Goal: Task Accomplishment & Management: Use online tool/utility

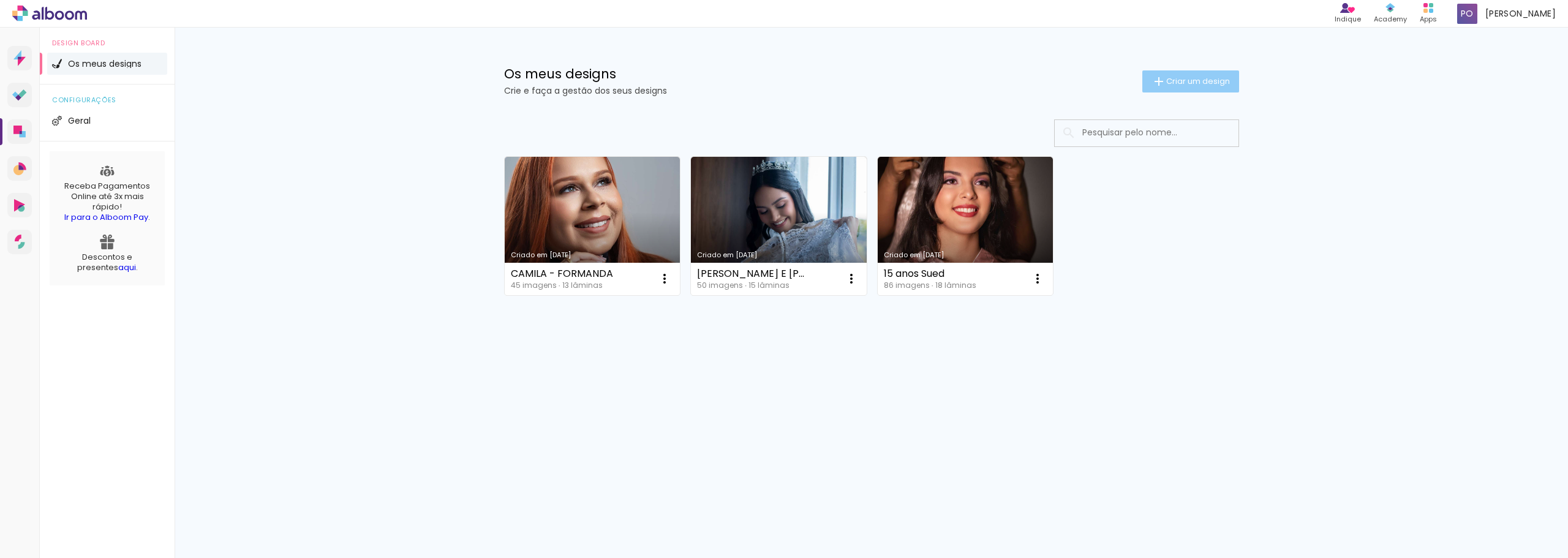
click at [1187, 80] on span "Criar um design" at bounding box center [1198, 81] width 64 height 8
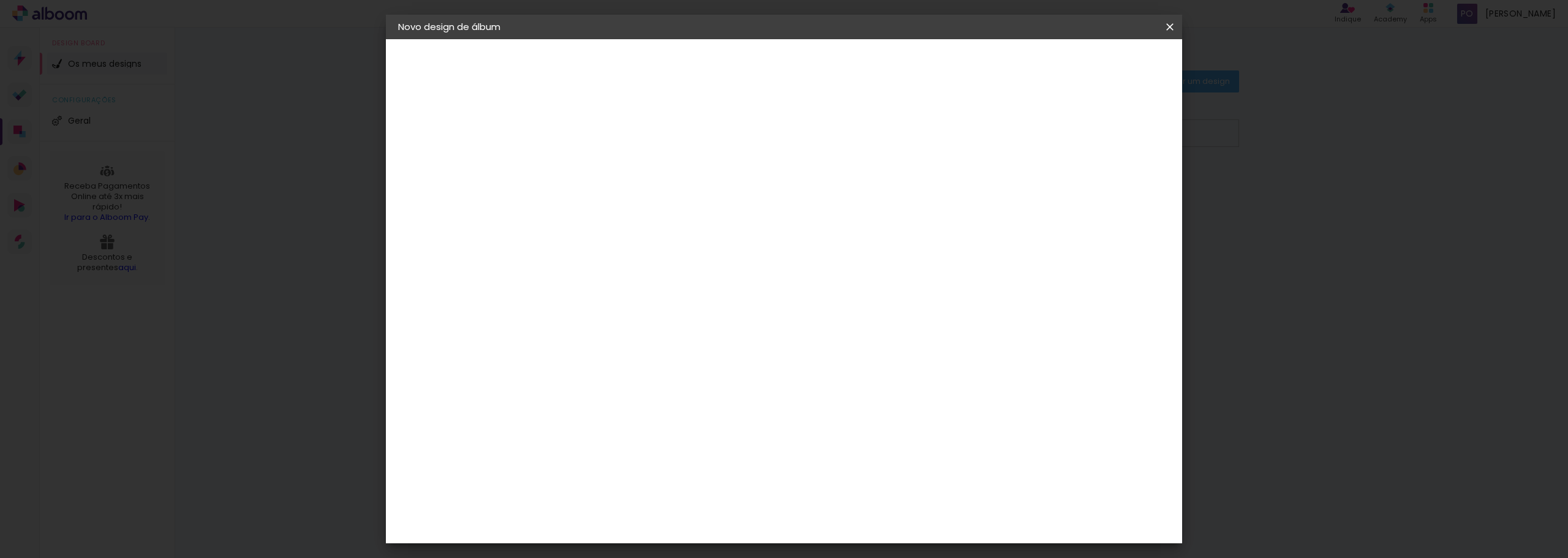
click at [599, 166] on input at bounding box center [599, 164] width 0 height 19
type input "[PERSON_NAME]"
type paper-input "[PERSON_NAME]"
click at [0, 0] on slot "Avançar" at bounding box center [0, 0] width 0 height 0
click at [680, 228] on input at bounding box center [625, 233] width 113 height 16
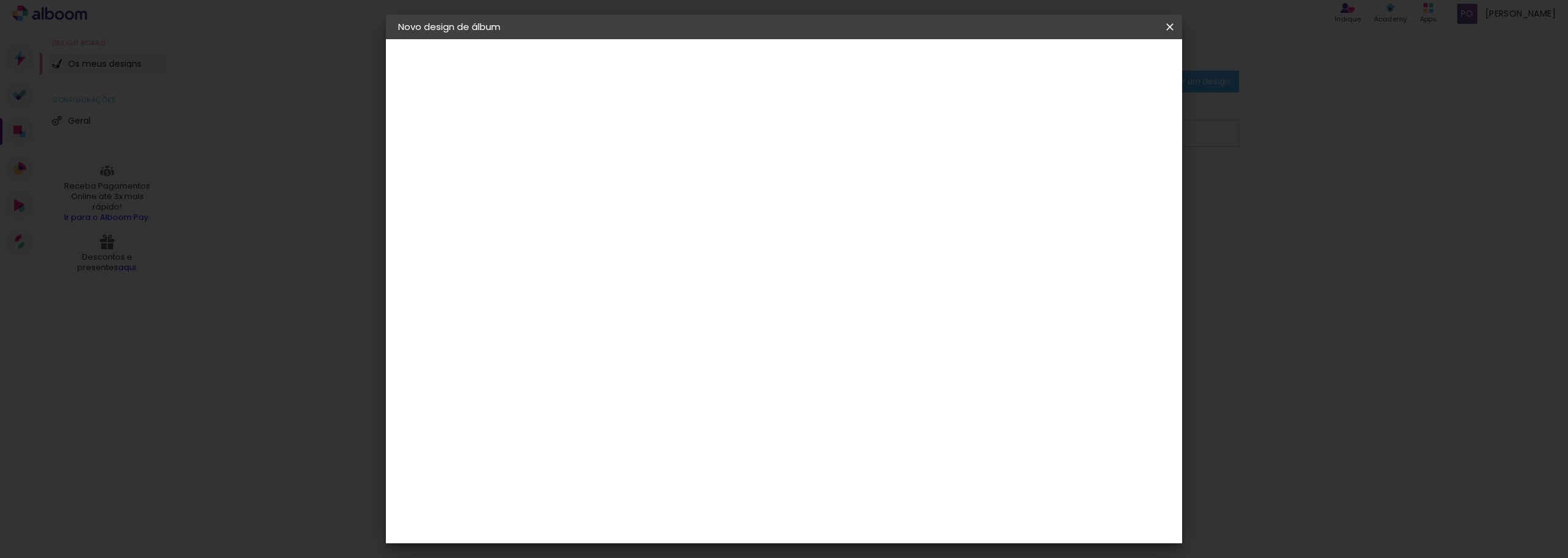
type input "CON"
type paper-input "CON"
click at [649, 267] on paper-item "Conceitual Álbuns" at bounding box center [606, 279] width 85 height 32
click at [751, 181] on paper-item "Tamanho Livre" at bounding box center [707, 188] width 88 height 32
click at [751, 174] on paper-item "Tamanho Livre" at bounding box center [707, 188] width 88 height 32
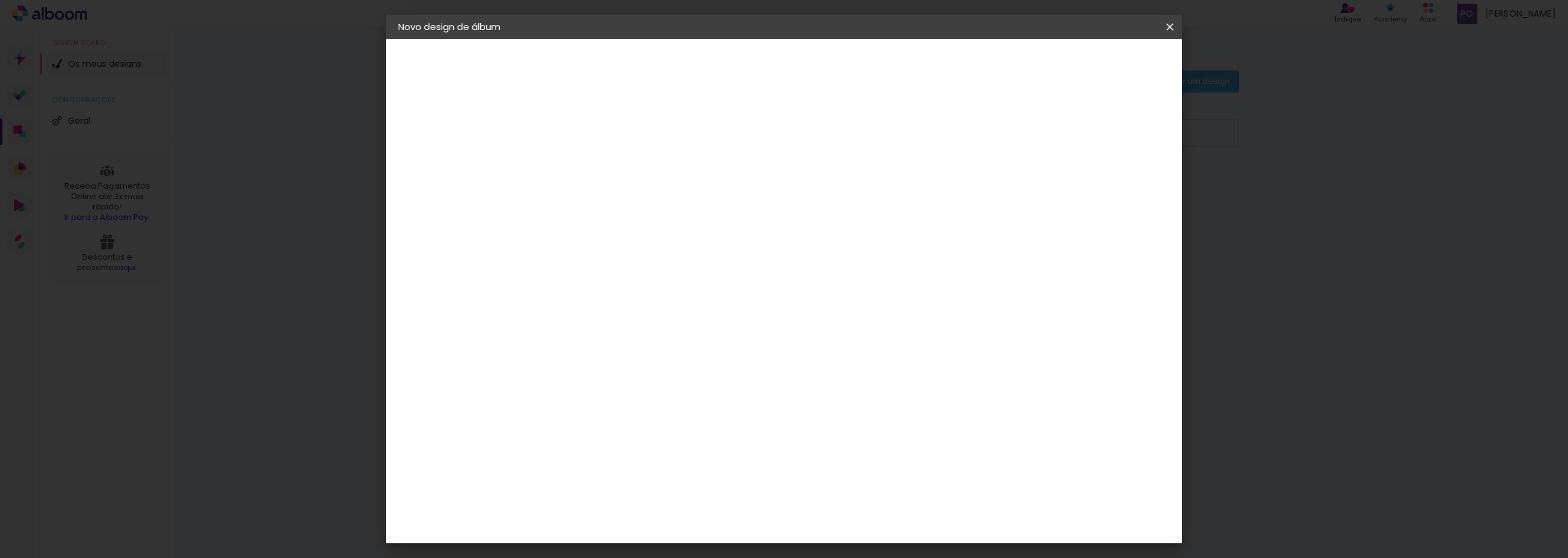
click at [643, 278] on div "Conceitual Álbuns" at bounding box center [616, 279] width 52 height 20
click at [0, 0] on slot "Avançar" at bounding box center [0, 0] width 0 height 0
click at [681, 328] on span "20 × 30" at bounding box center [652, 341] width 57 height 25
click at [0, 0] on slot "Avançar" at bounding box center [0, 0] width 0 height 0
click at [1093, 68] on span "Iniciar design" at bounding box center [1065, 64] width 56 height 9
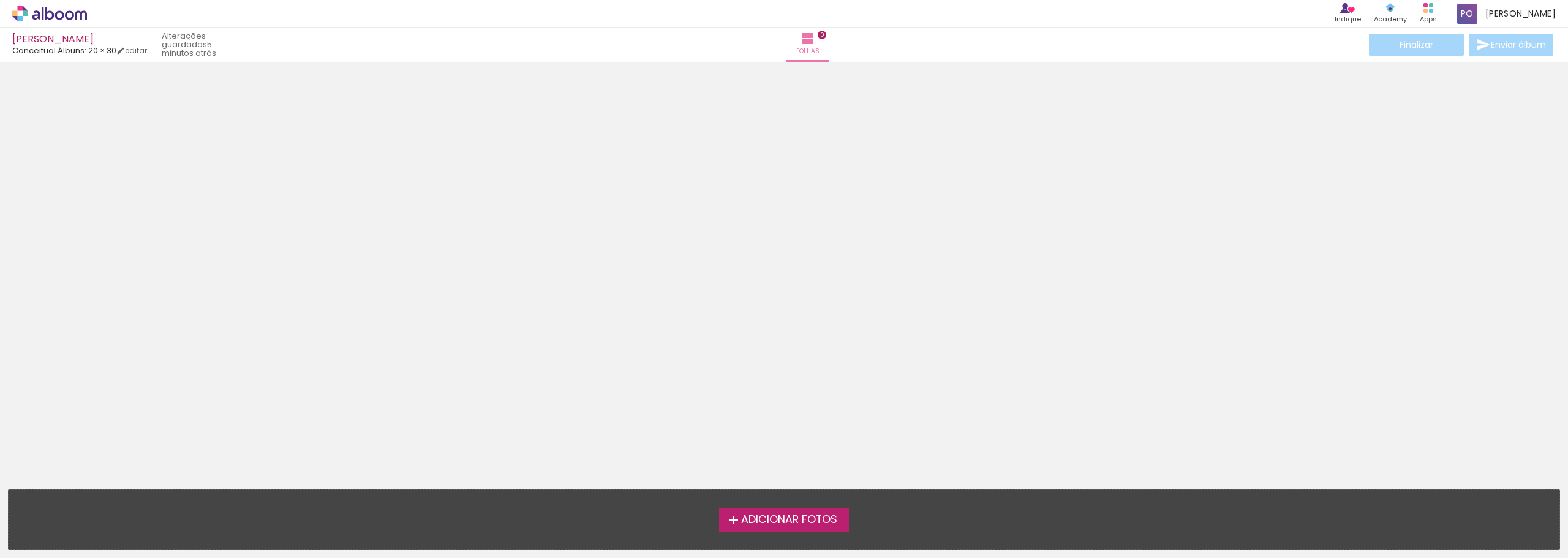
click at [782, 526] on span "Adicionar Fotos" at bounding box center [789, 520] width 97 height 11
click at [0, 0] on input "file" at bounding box center [0, 0] width 0 height 0
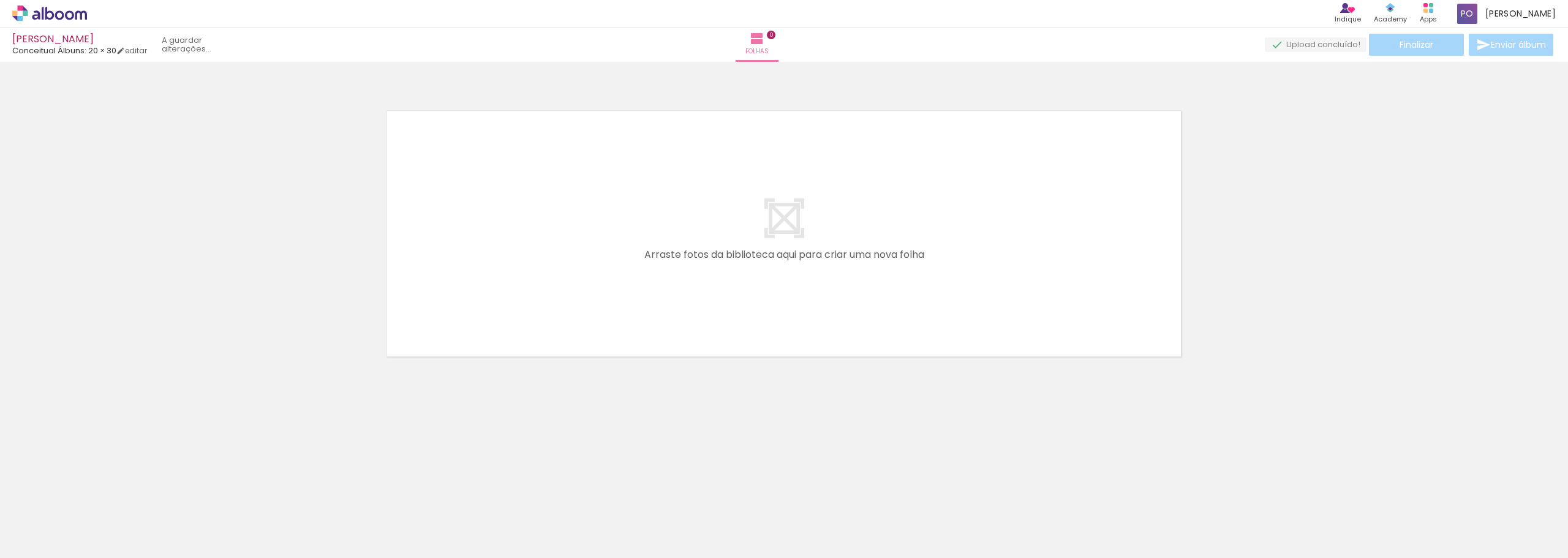
click at [24, 536] on iron-icon at bounding box center [17, 542] width 15 height 15
click at [0, 0] on input "file" at bounding box center [0, 0] width 0 height 0
drag, startPoint x: 54, startPoint y: 16, endPoint x: 879, endPoint y: 46, distance: 825.5
click at [54, 16] on icon at bounding box center [49, 13] width 75 height 16
drag, startPoint x: 122, startPoint y: 534, endPoint x: 574, endPoint y: 239, distance: 539.7
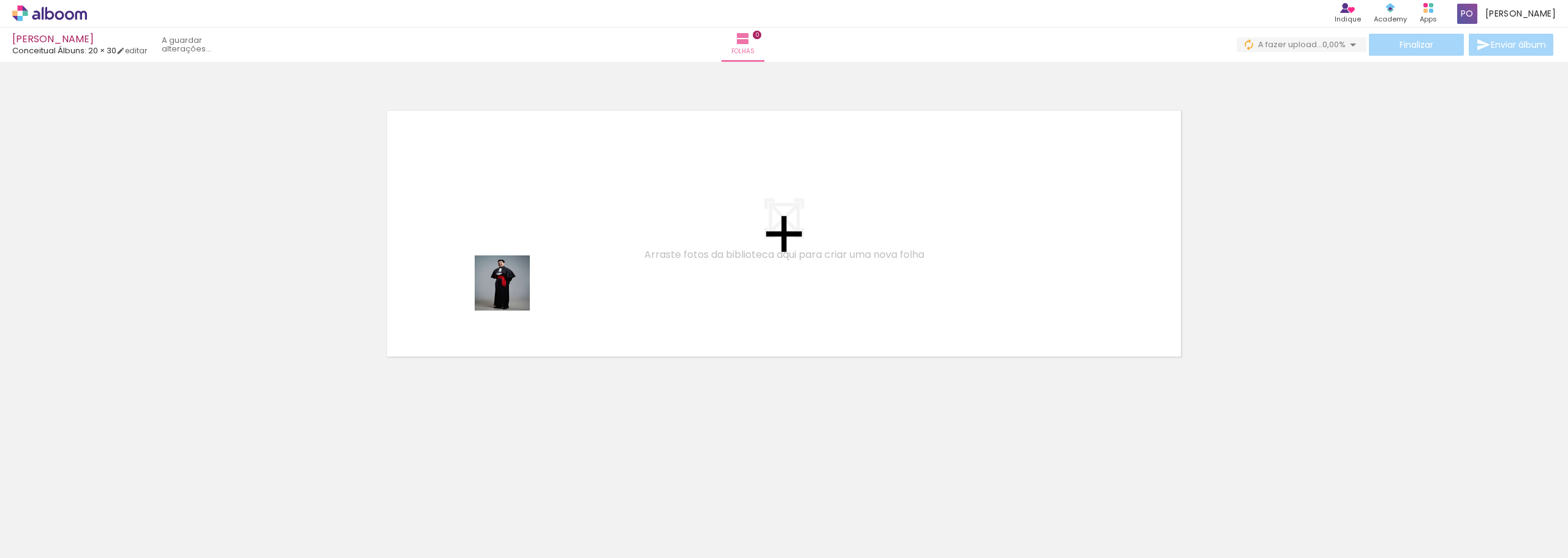
click at [574, 239] on quentale-workspace at bounding box center [784, 279] width 1568 height 558
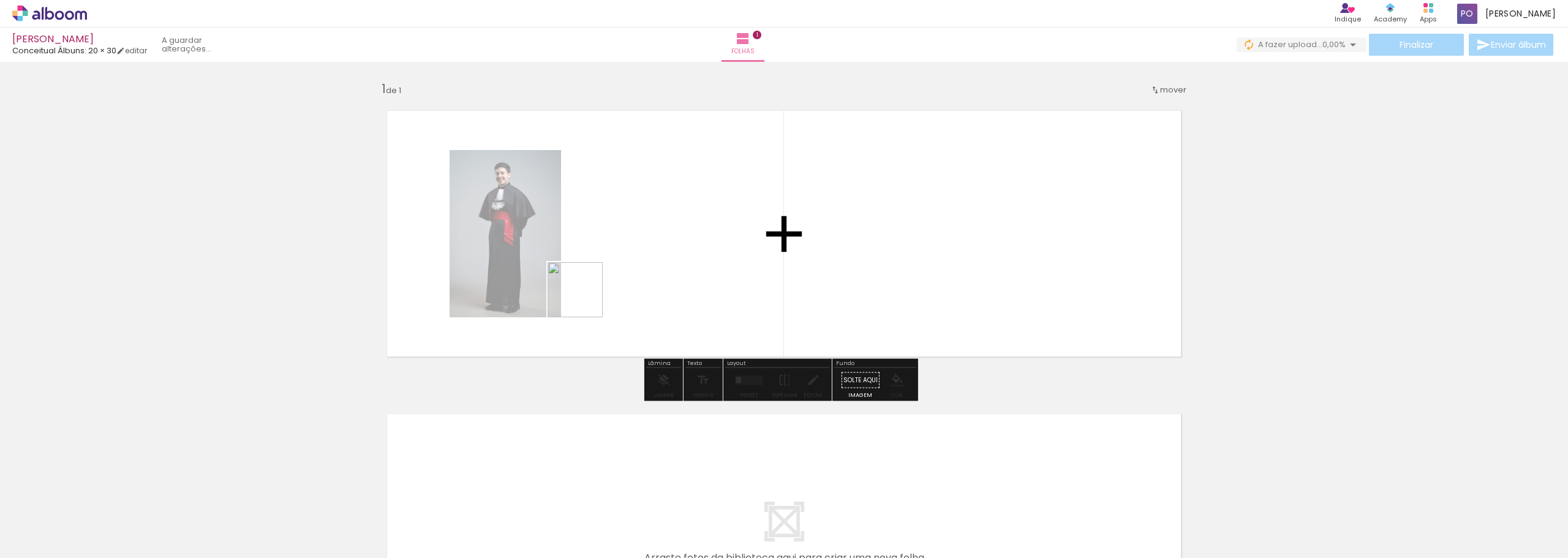
drag, startPoint x: 262, startPoint y: 530, endPoint x: 619, endPoint y: 275, distance: 438.7
click at [619, 275] on quentale-workspace at bounding box center [784, 279] width 1568 height 558
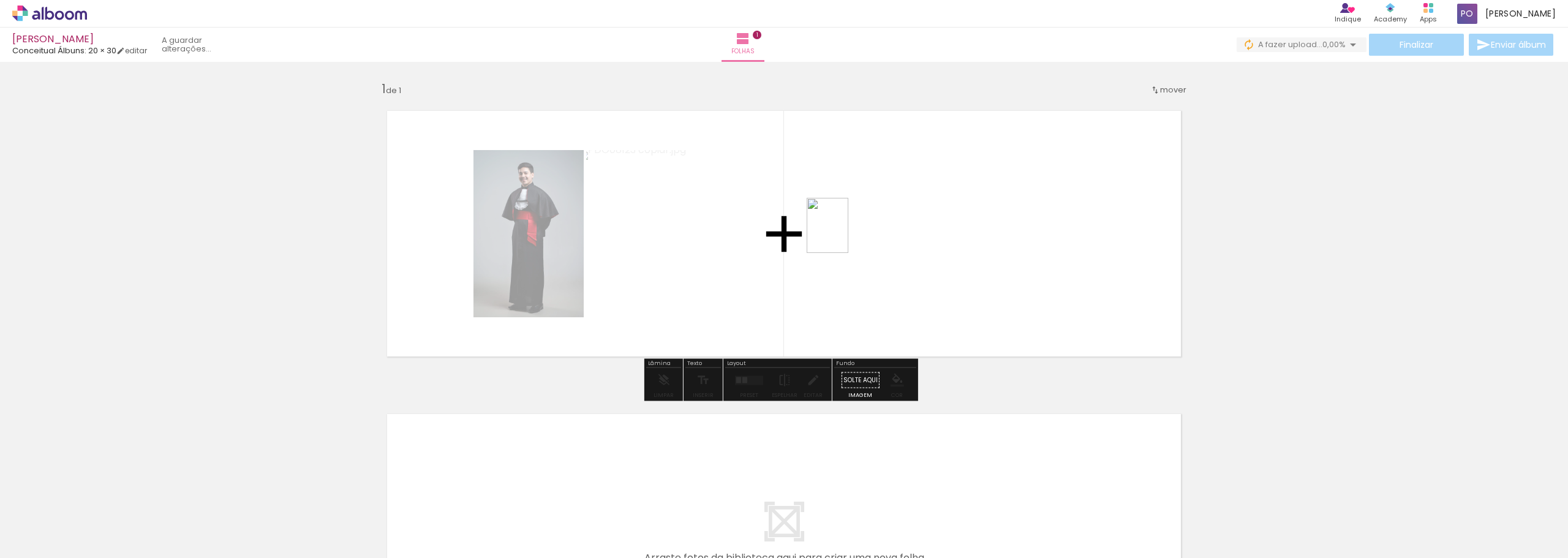
drag, startPoint x: 202, startPoint y: 523, endPoint x: 844, endPoint y: 235, distance: 703.6
click at [844, 235] on quentale-workspace at bounding box center [784, 279] width 1568 height 558
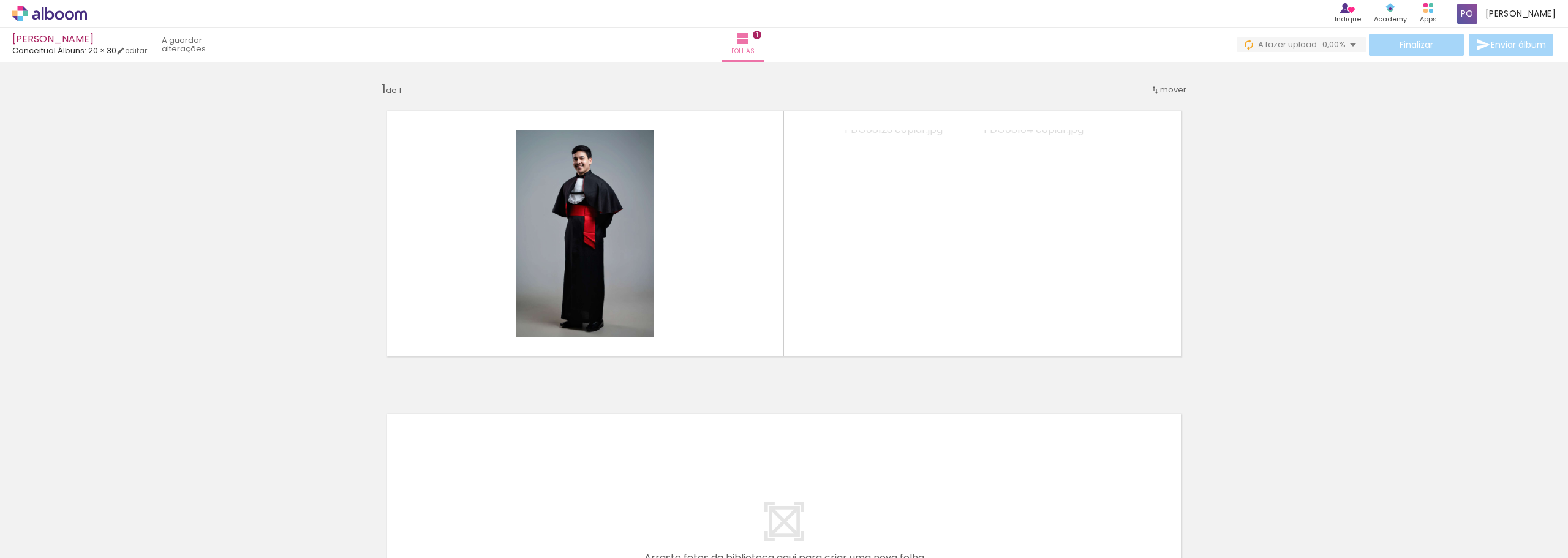
click at [100, 513] on iron-horizontal-list at bounding box center [88, 520] width 24 height 77
click at [100, 516] on iron-horizontal-list at bounding box center [88, 520] width 24 height 77
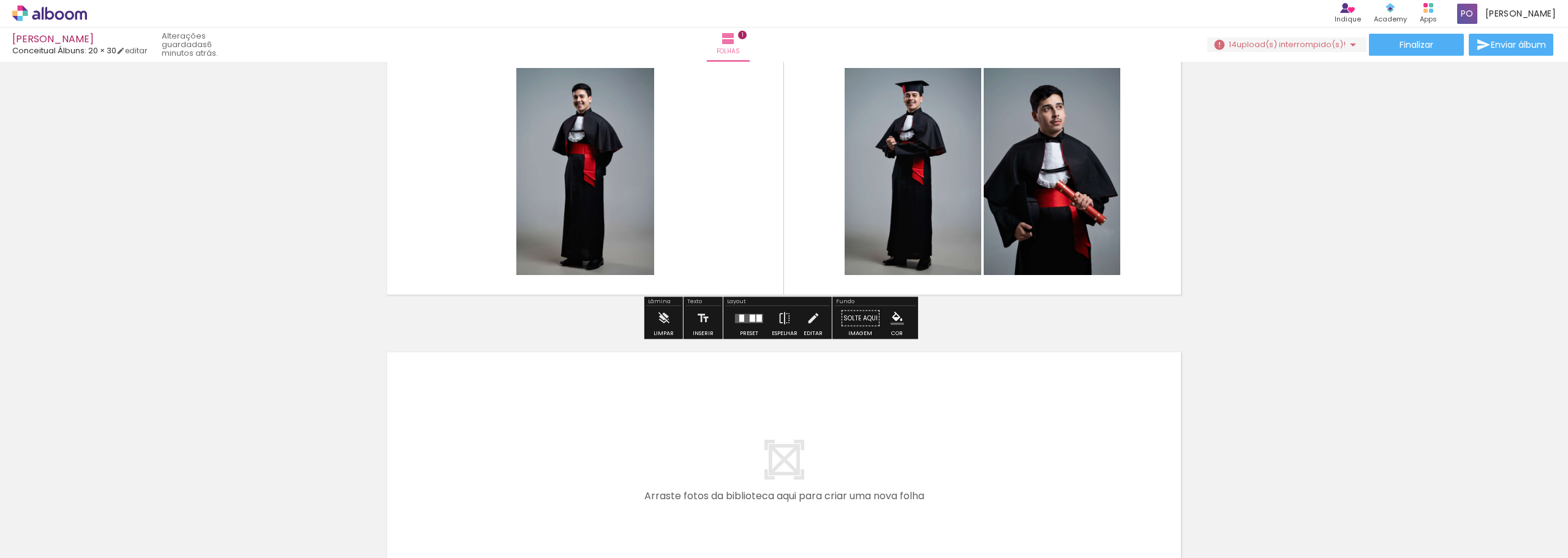
scroll to position [122, 0]
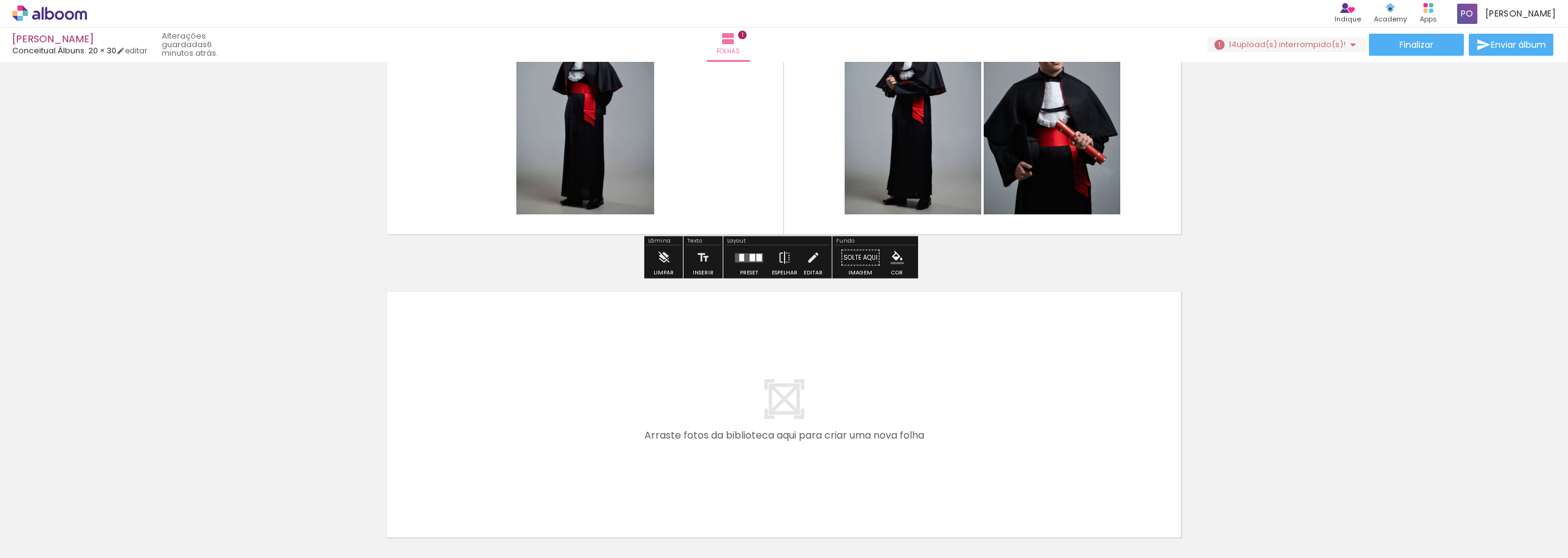
click at [323, 517] on div at bounding box center [328, 516] width 60 height 60
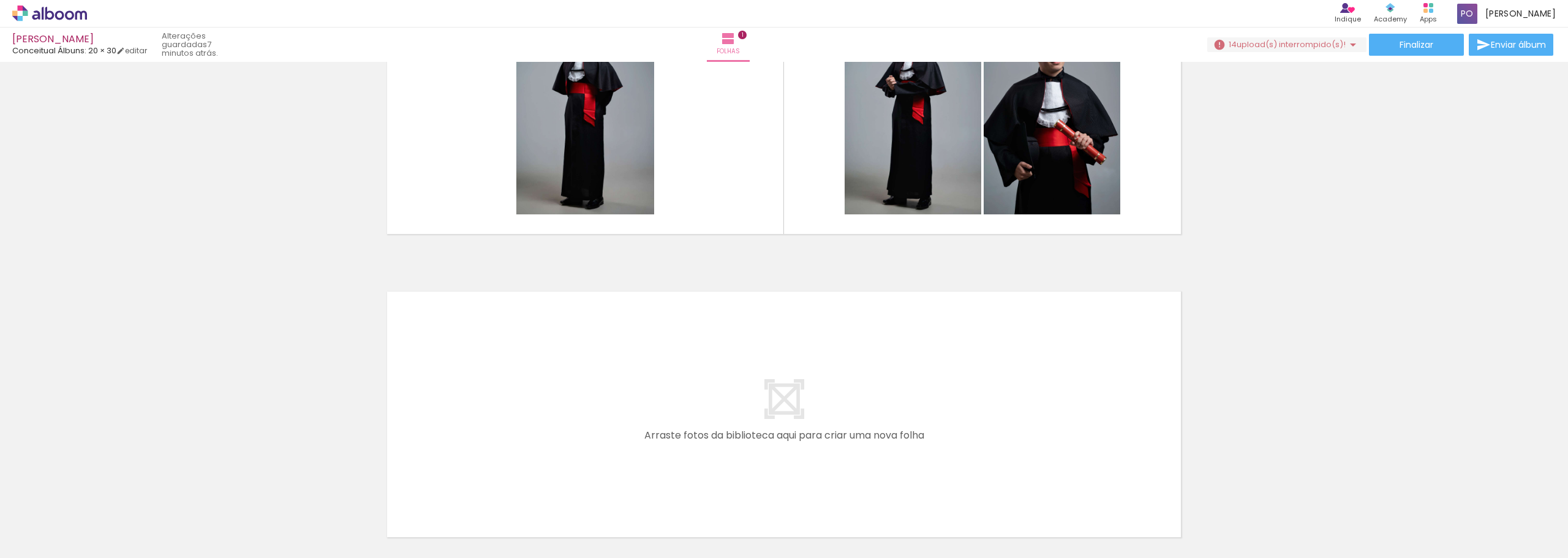
click at [1325, 49] on span "upload(s) interrompido(s)!" at bounding box center [1291, 44] width 109 height 12
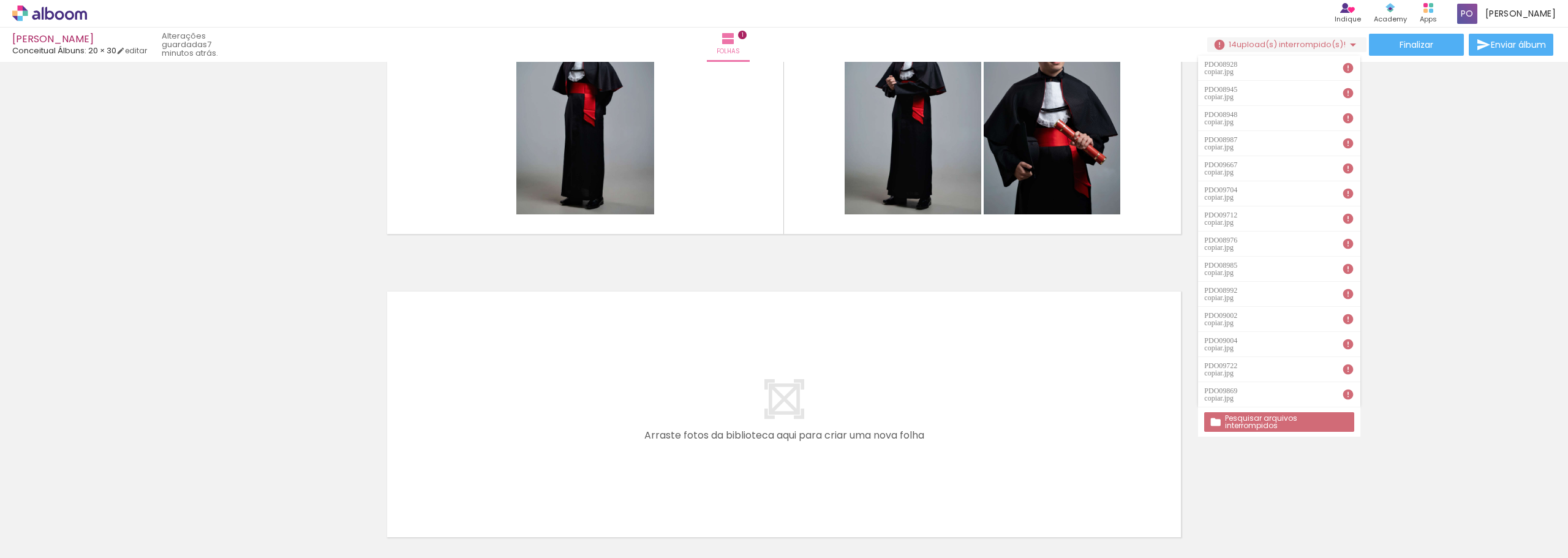
click at [0, 0] on slot "Pesquisar arquivos interrompidos" at bounding box center [0, 0] width 0 height 0
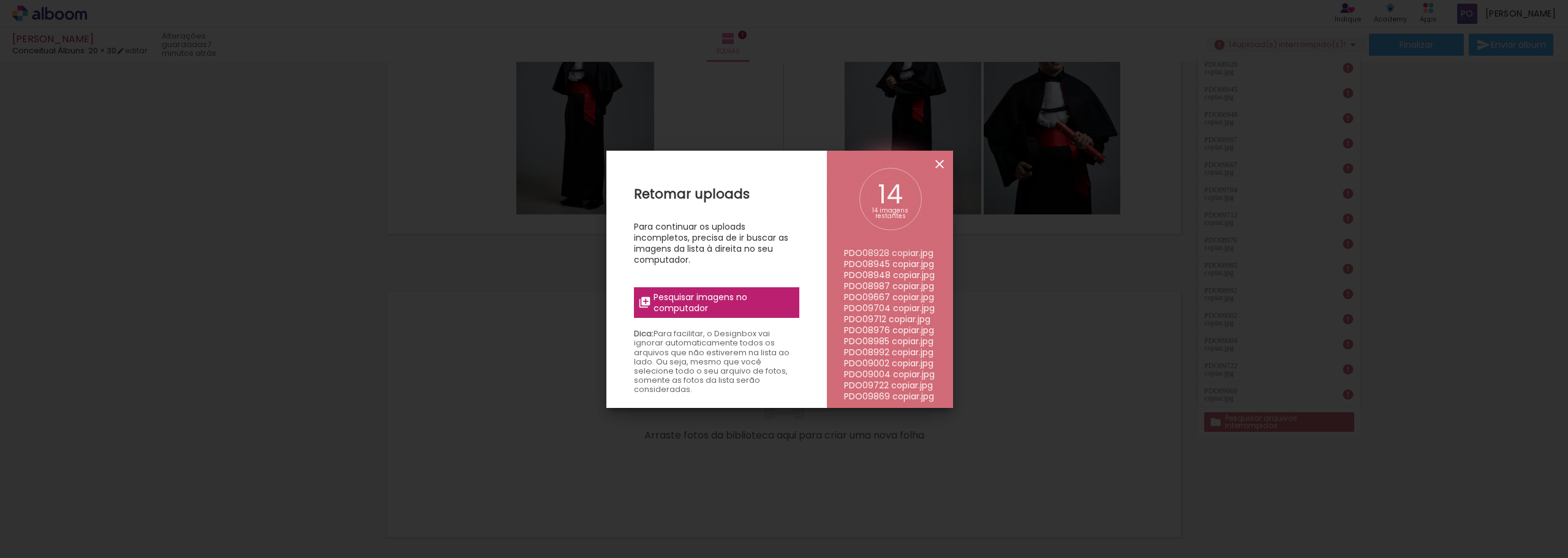
click at [939, 166] on iron-icon at bounding box center [939, 164] width 15 height 15
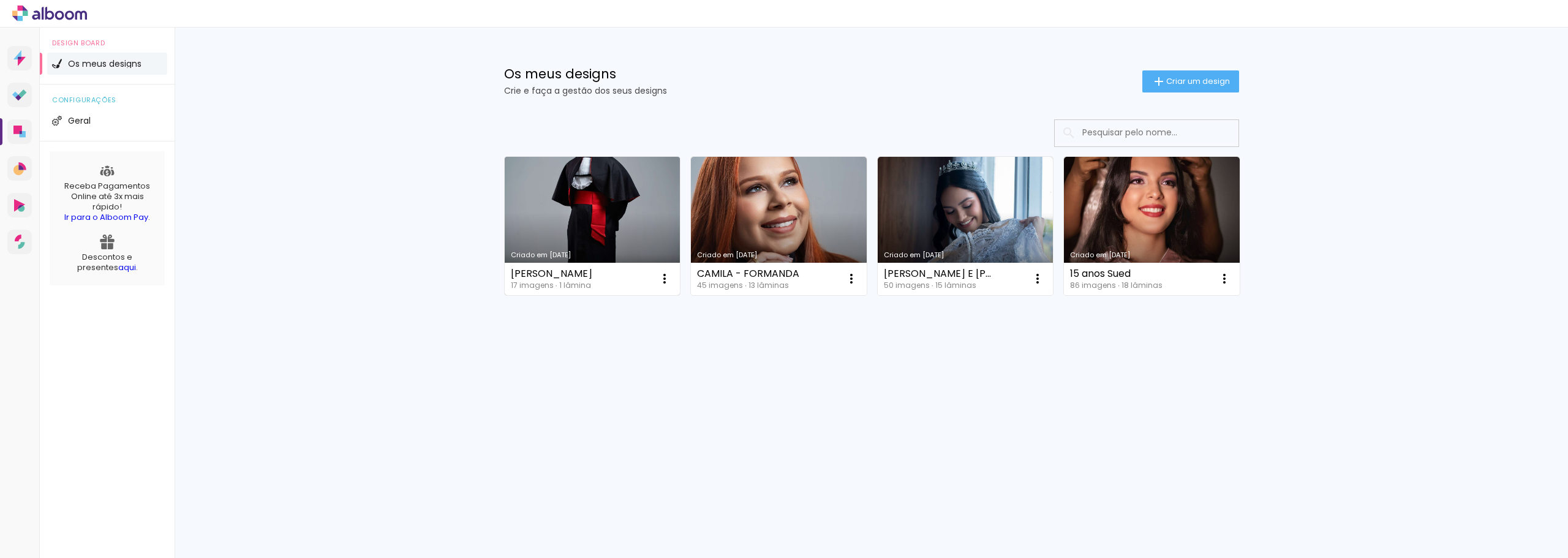
click at [581, 217] on link "Criado em [DATE]" at bounding box center [593, 226] width 176 height 138
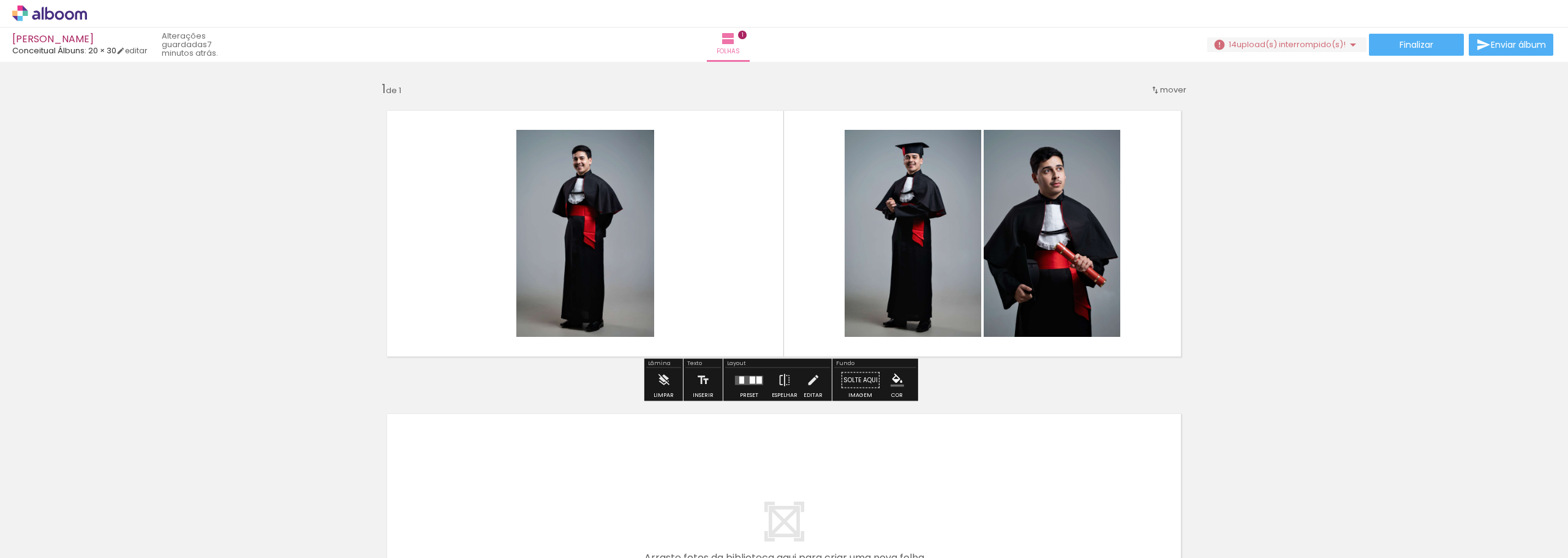
drag, startPoint x: 317, startPoint y: 520, endPoint x: 308, endPoint y: 493, distance: 28.5
click at [308, 493] on iron-icon at bounding box center [301, 492] width 13 height 13
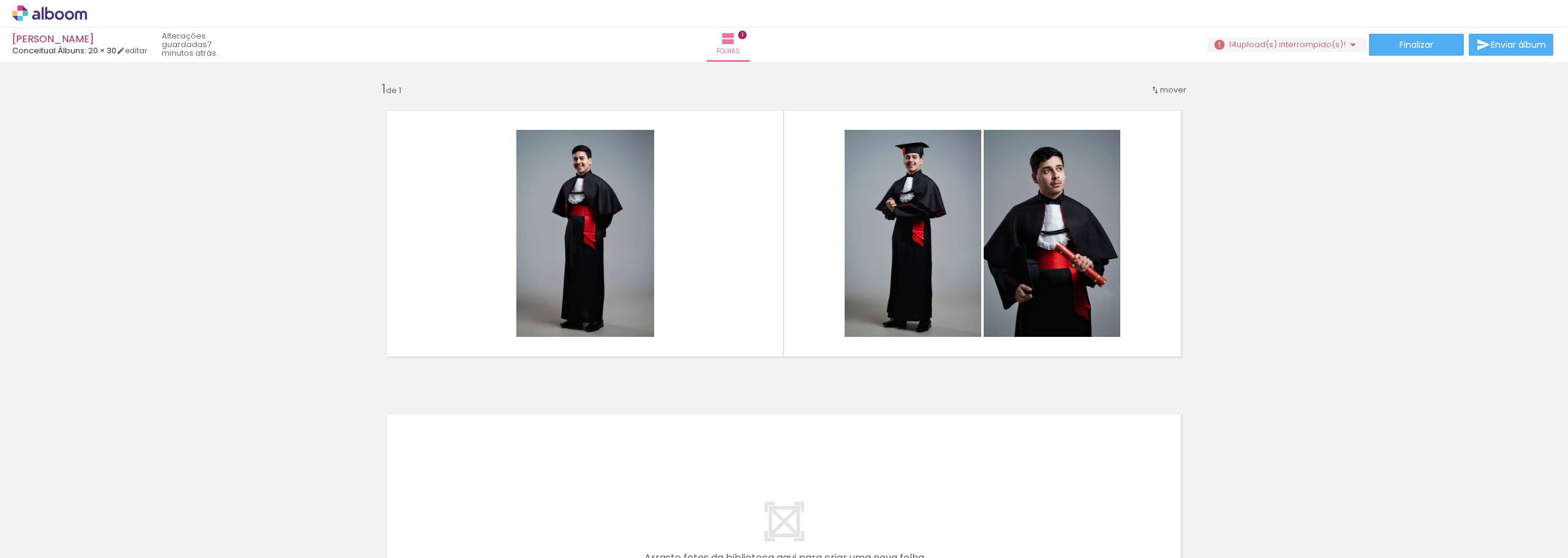
click at [308, 493] on iron-icon at bounding box center [301, 492] width 13 height 13
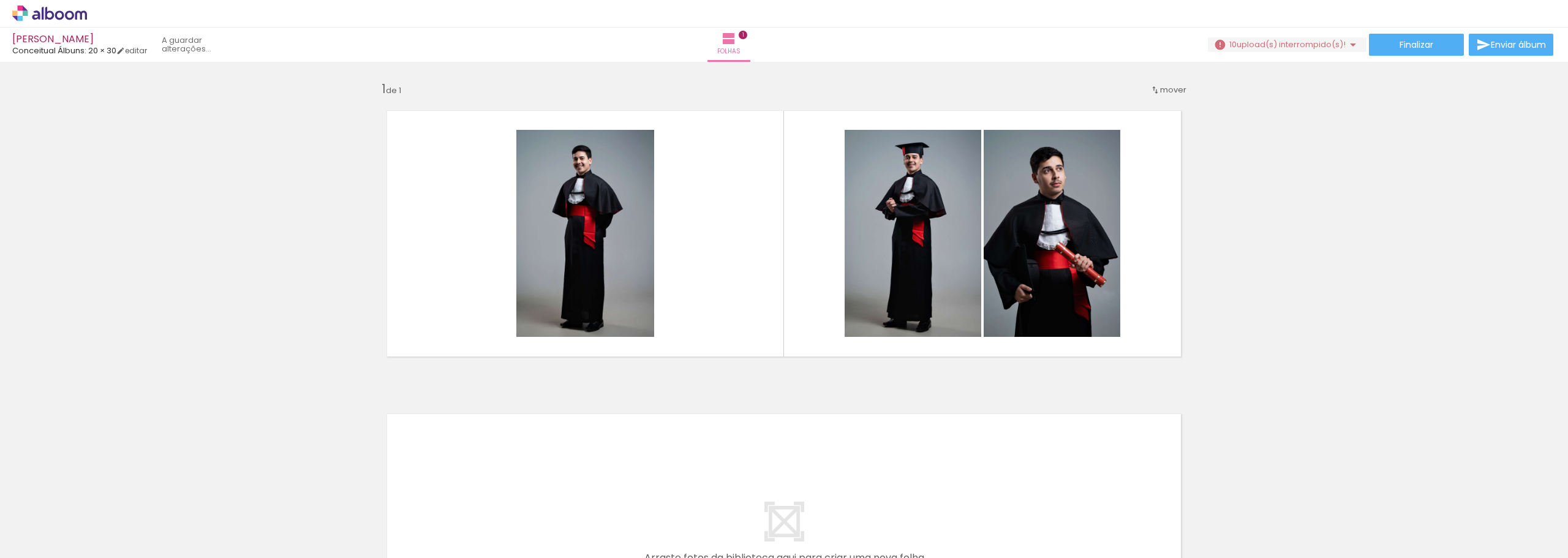
click at [308, 493] on iron-icon at bounding box center [301, 492] width 13 height 13
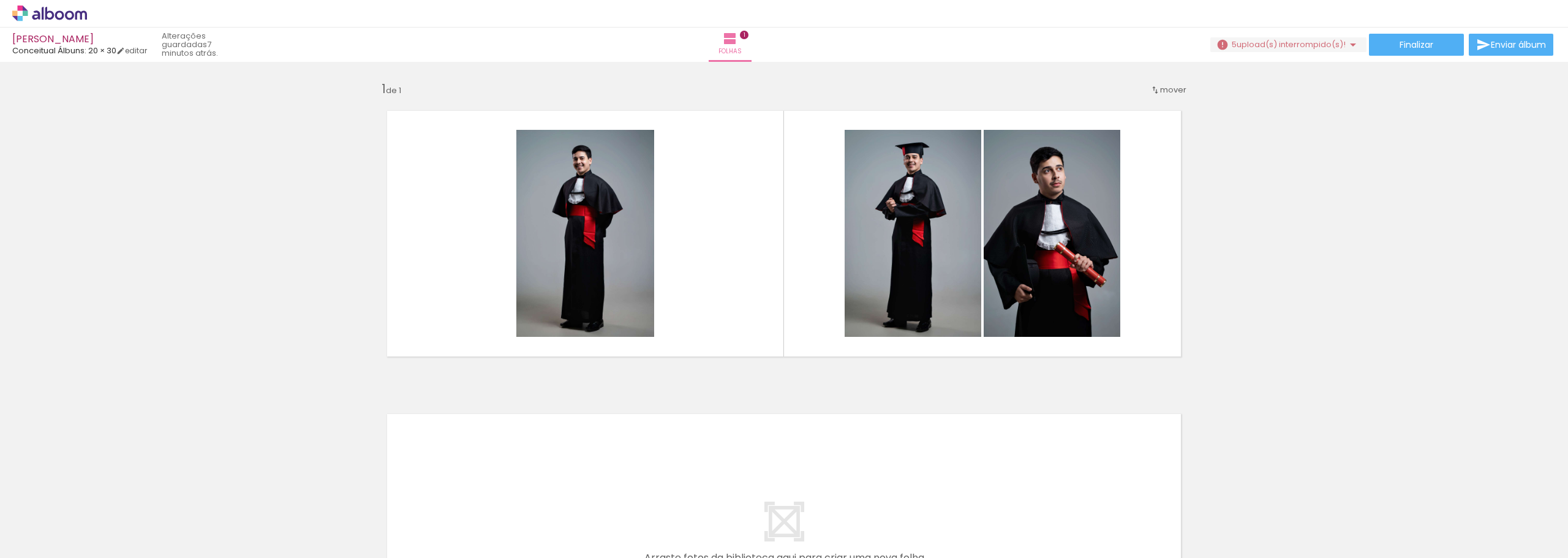
click at [308, 493] on iron-icon at bounding box center [301, 492] width 13 height 13
click at [31, 538] on span "Adicionar Fotos" at bounding box center [43, 541] width 37 height 13
click at [0, 0] on input "file" at bounding box center [0, 0] width 0 height 0
click at [53, 540] on span "Adicionar Fotos" at bounding box center [43, 541] width 37 height 13
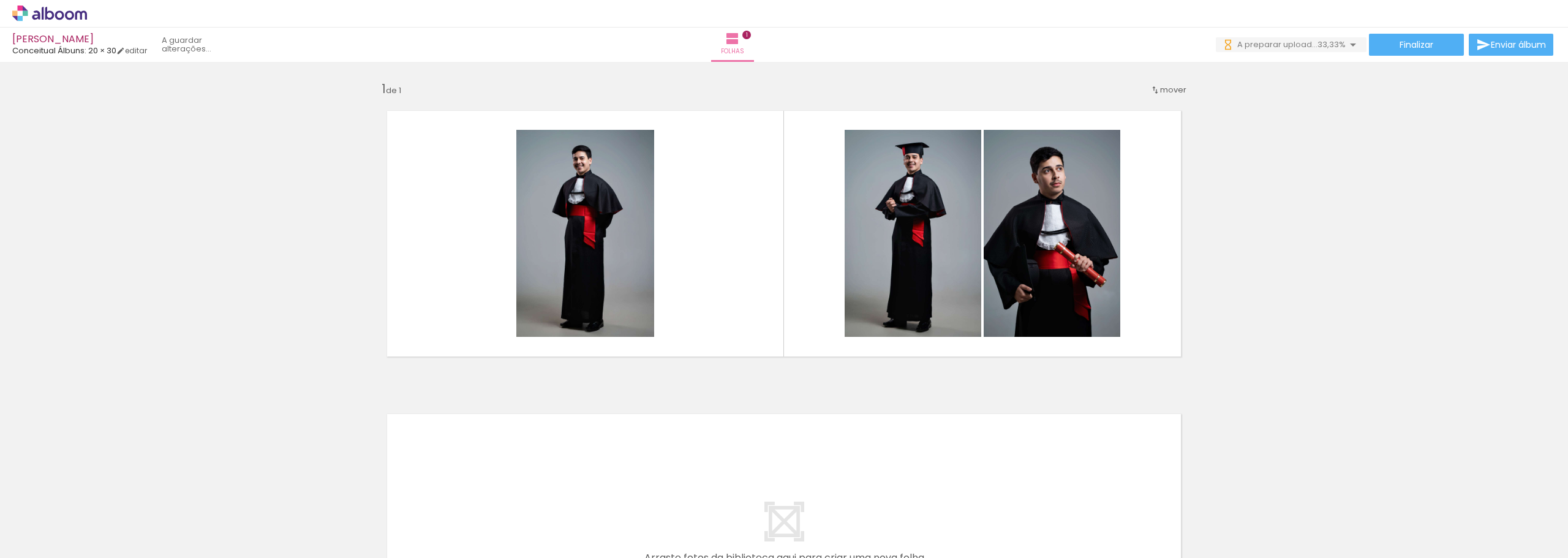
click at [0, 0] on input "file" at bounding box center [0, 0] width 0 height 0
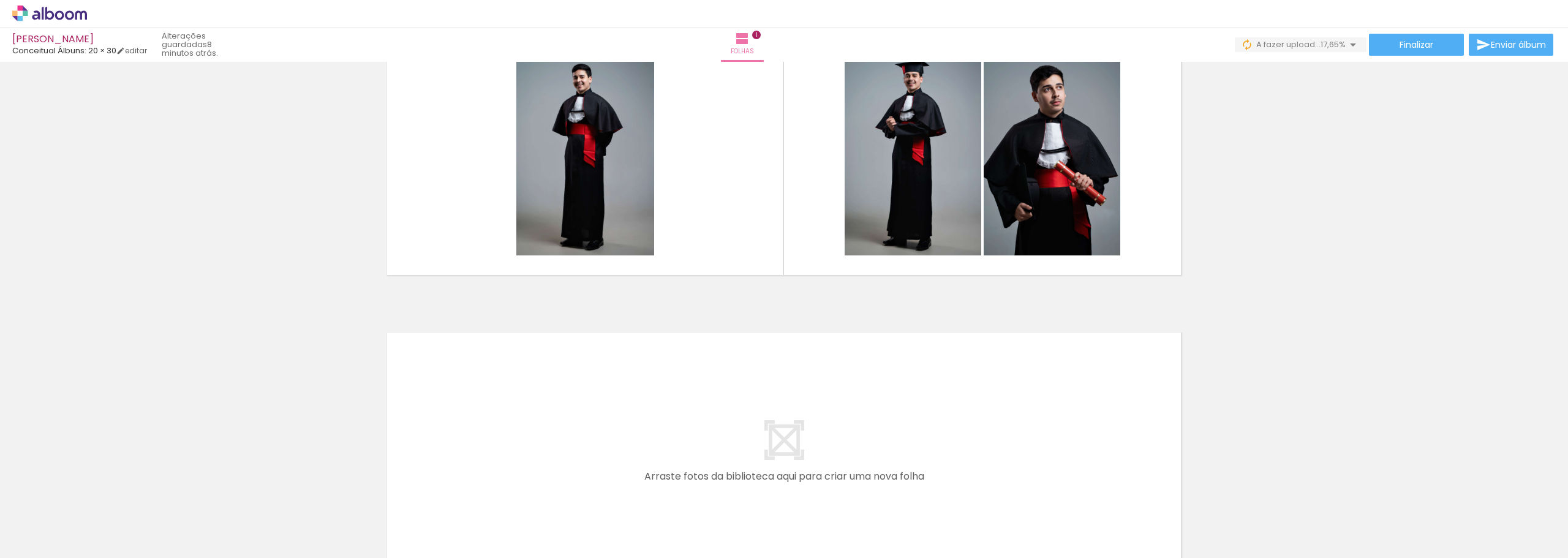
scroll to position [61, 0]
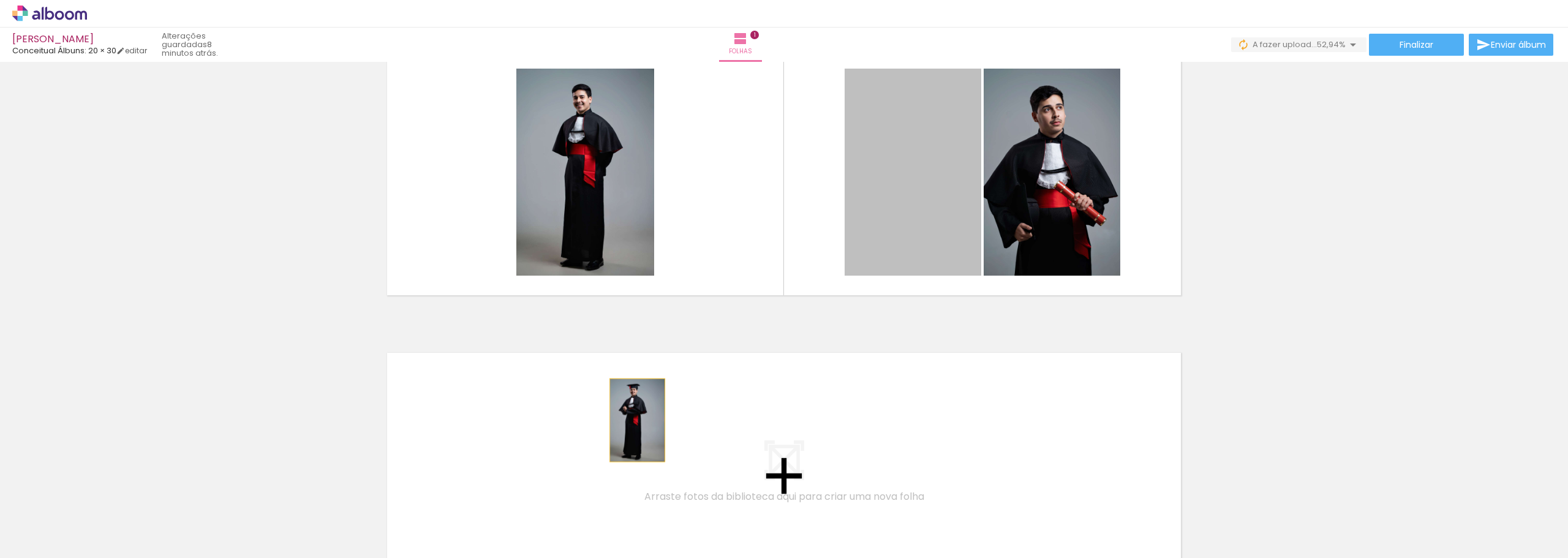
drag, startPoint x: 909, startPoint y: 171, endPoint x: 601, endPoint y: 427, distance: 400.5
click at [601, 427] on div "Inserir folha 1 de 1" at bounding box center [784, 308] width 1568 height 607
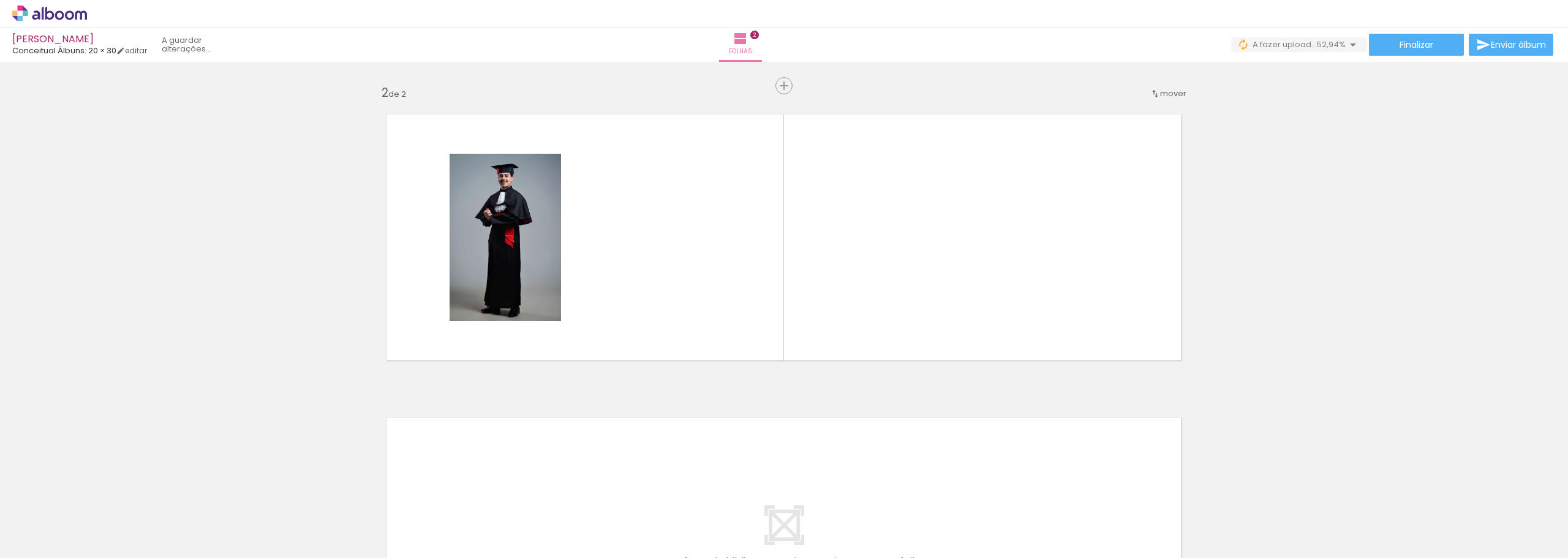
scroll to position [326, 0]
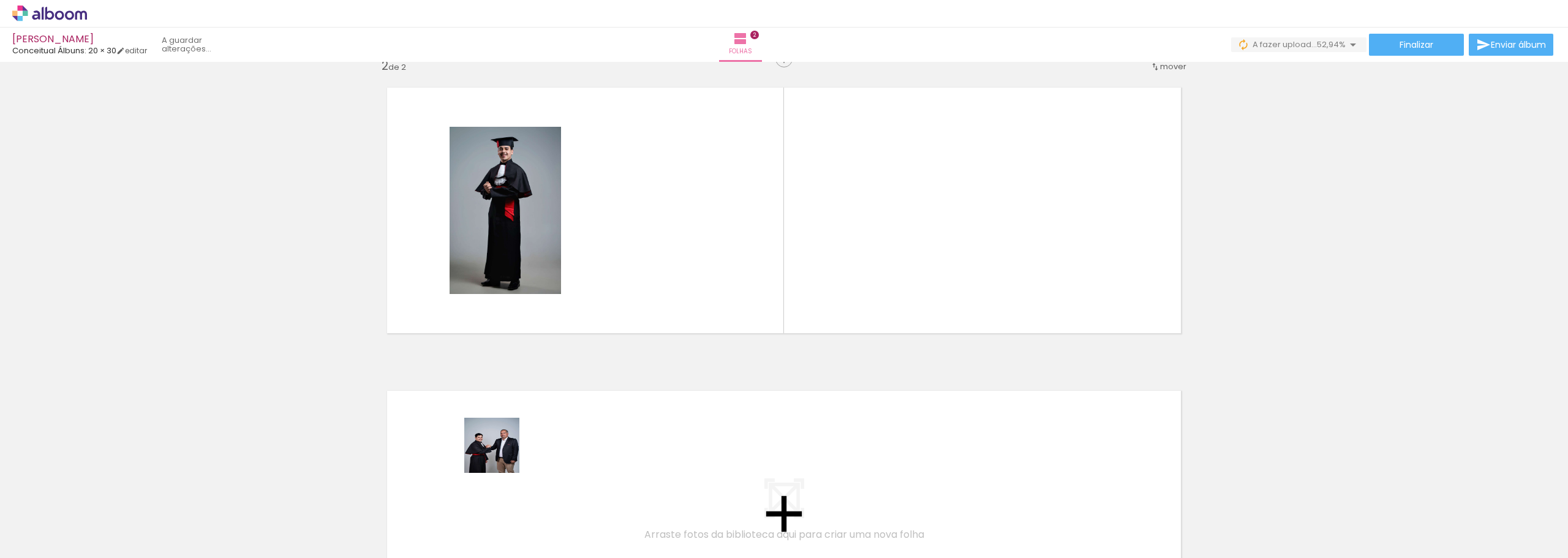
drag, startPoint x: 491, startPoint y: 462, endPoint x: 509, endPoint y: 450, distance: 21.6
click at [509, 450] on quentale-workspace at bounding box center [784, 279] width 1568 height 558
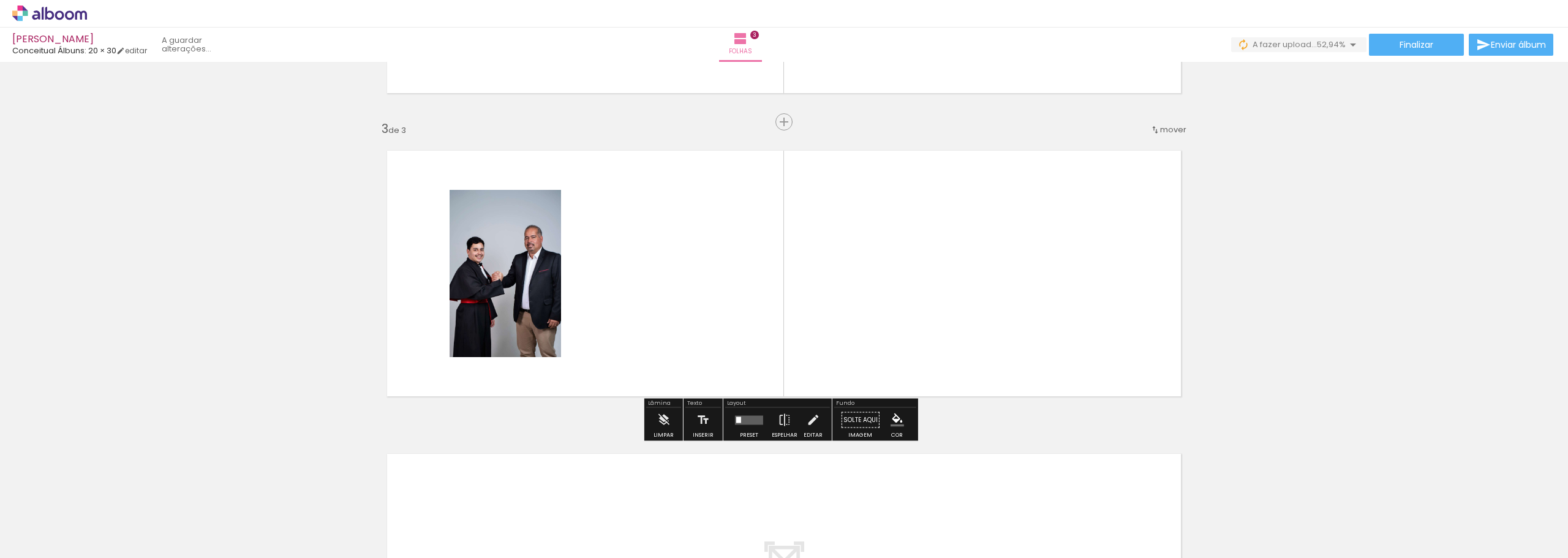
scroll to position [568, 0]
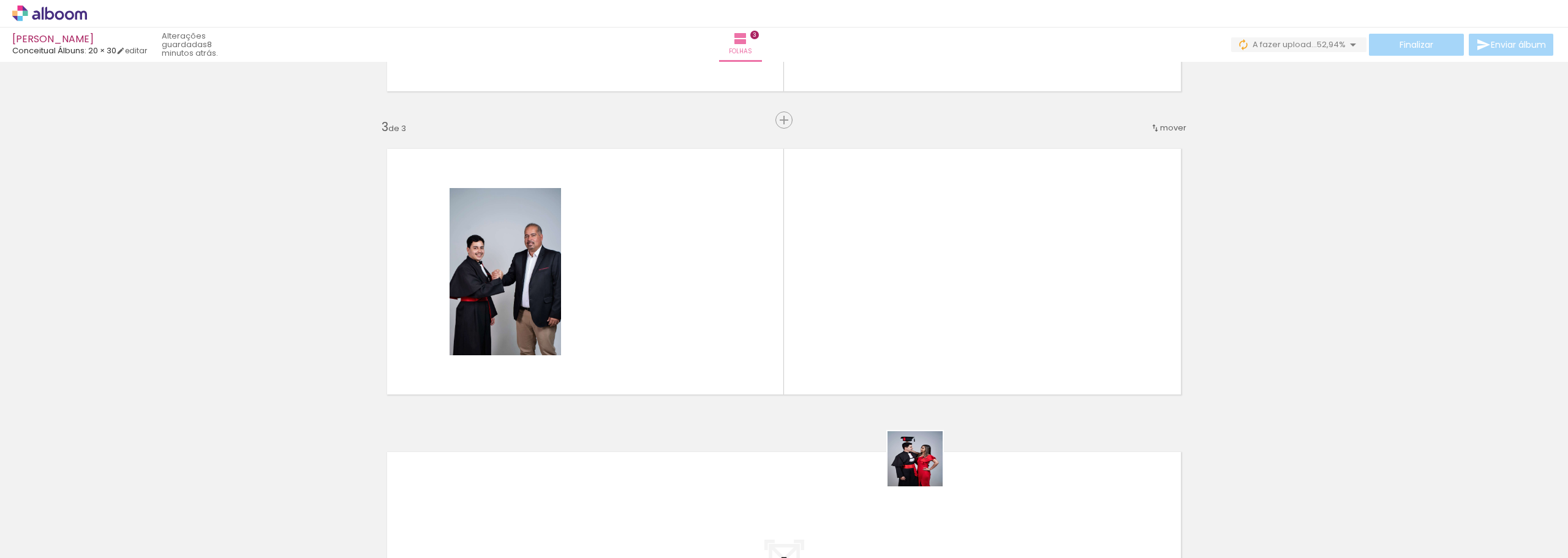
drag, startPoint x: 882, startPoint y: 538, endPoint x: 1029, endPoint y: 317, distance: 265.4
click at [1029, 317] on quentale-workspace at bounding box center [784, 279] width 1568 height 558
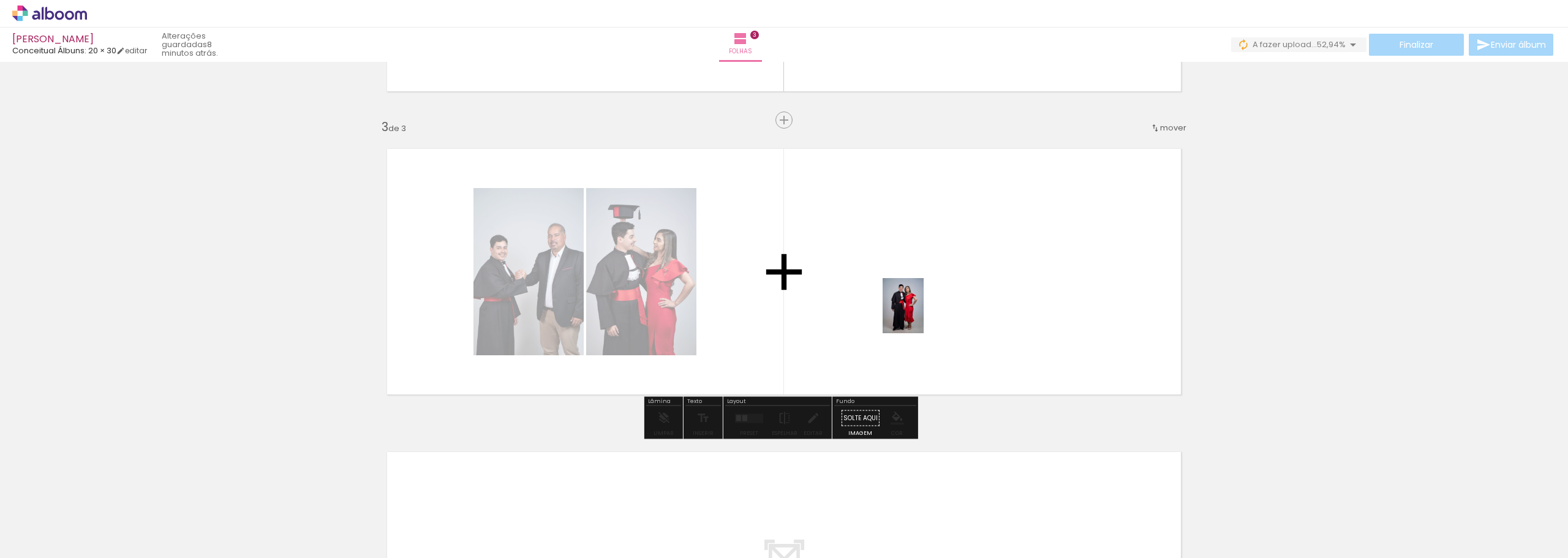
drag, startPoint x: 472, startPoint y: 534, endPoint x: 920, endPoint y: 315, distance: 498.7
click at [920, 315] on quentale-workspace at bounding box center [784, 279] width 1568 height 558
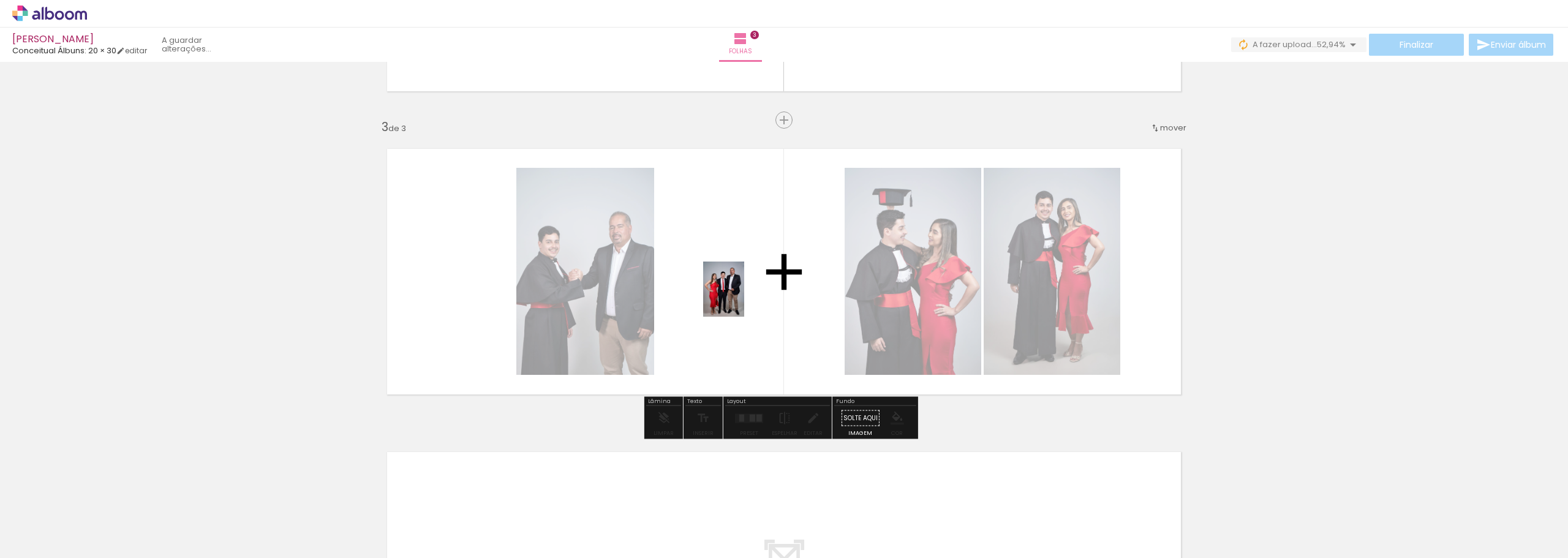
drag, startPoint x: 538, startPoint y: 525, endPoint x: 740, endPoint y: 298, distance: 303.9
click at [740, 298] on quentale-workspace at bounding box center [784, 279] width 1568 height 558
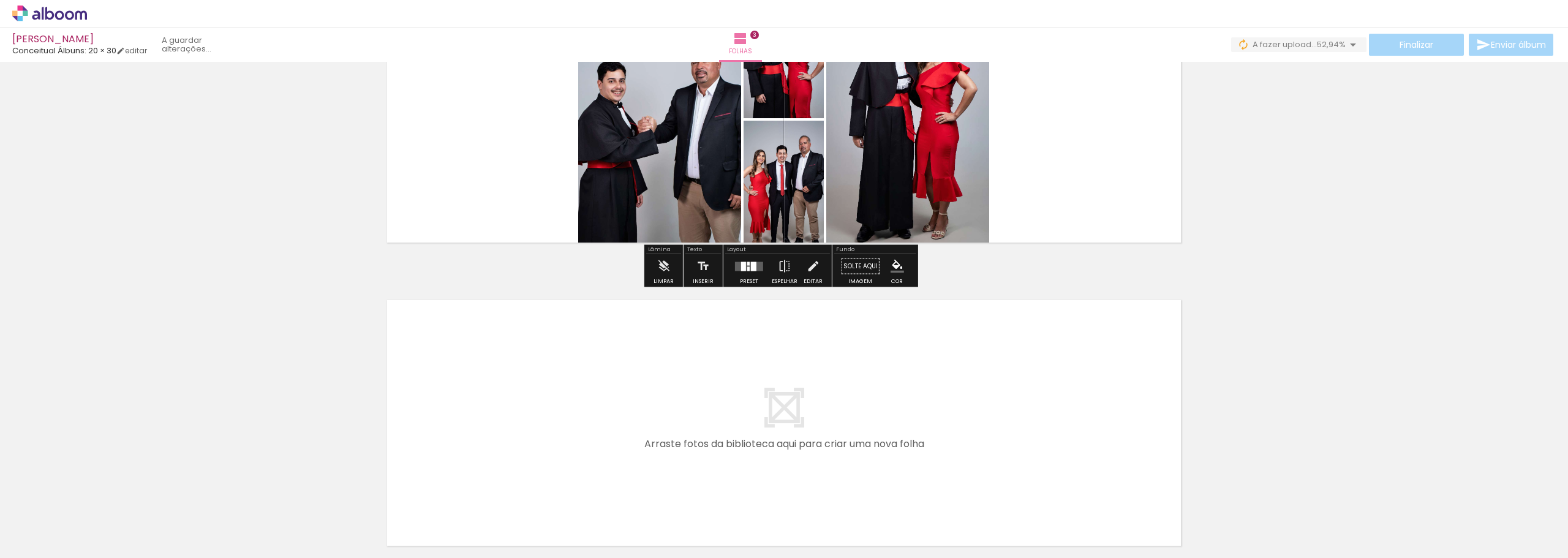
scroll to position [841, 0]
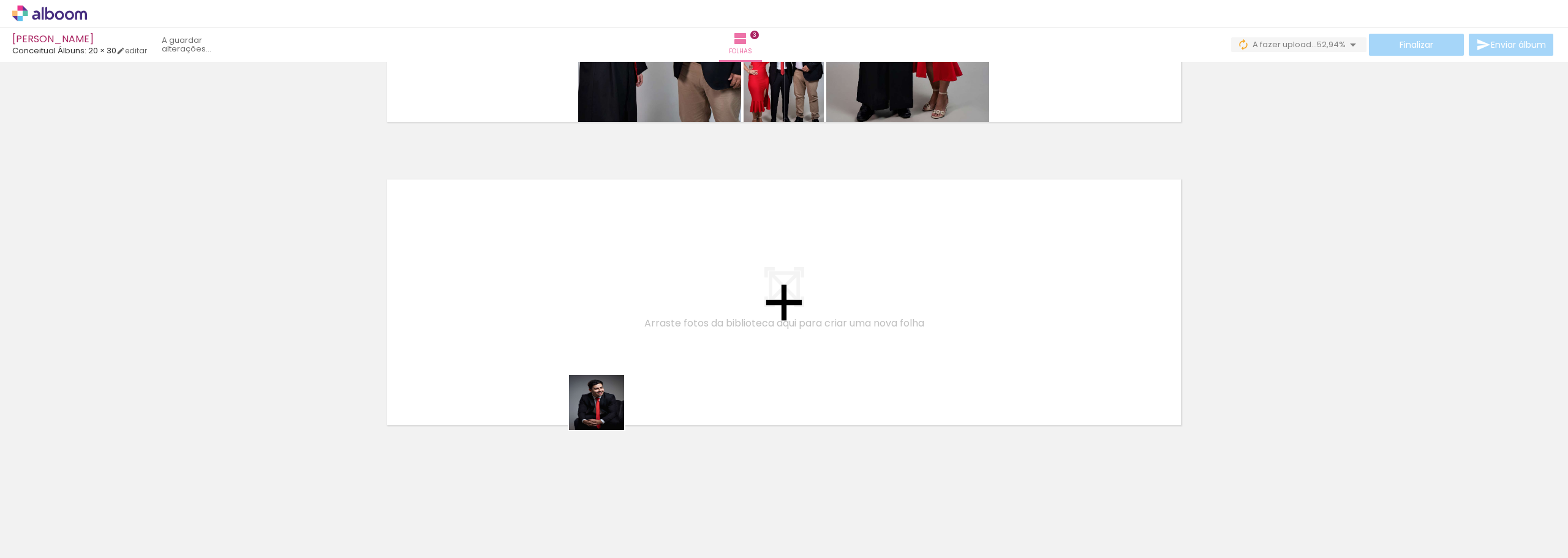
drag, startPoint x: 607, startPoint y: 538, endPoint x: 570, endPoint y: 300, distance: 240.9
click at [570, 300] on quentale-workspace at bounding box center [784, 279] width 1568 height 558
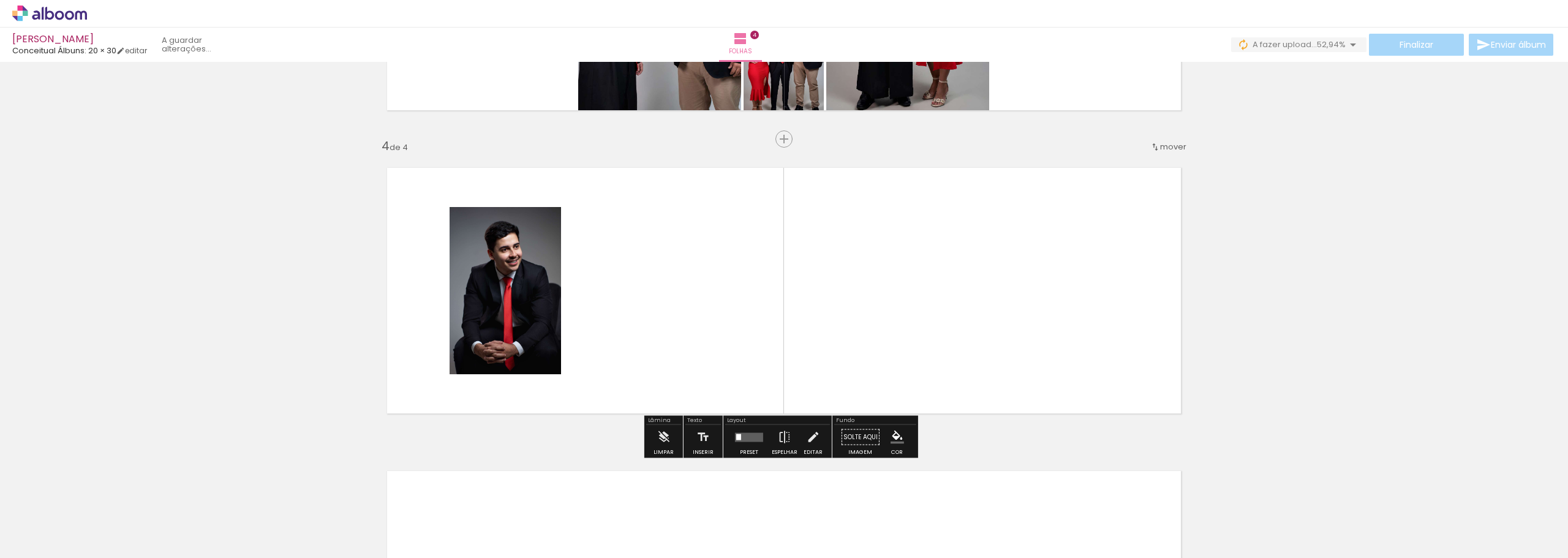
scroll to position [872, 0]
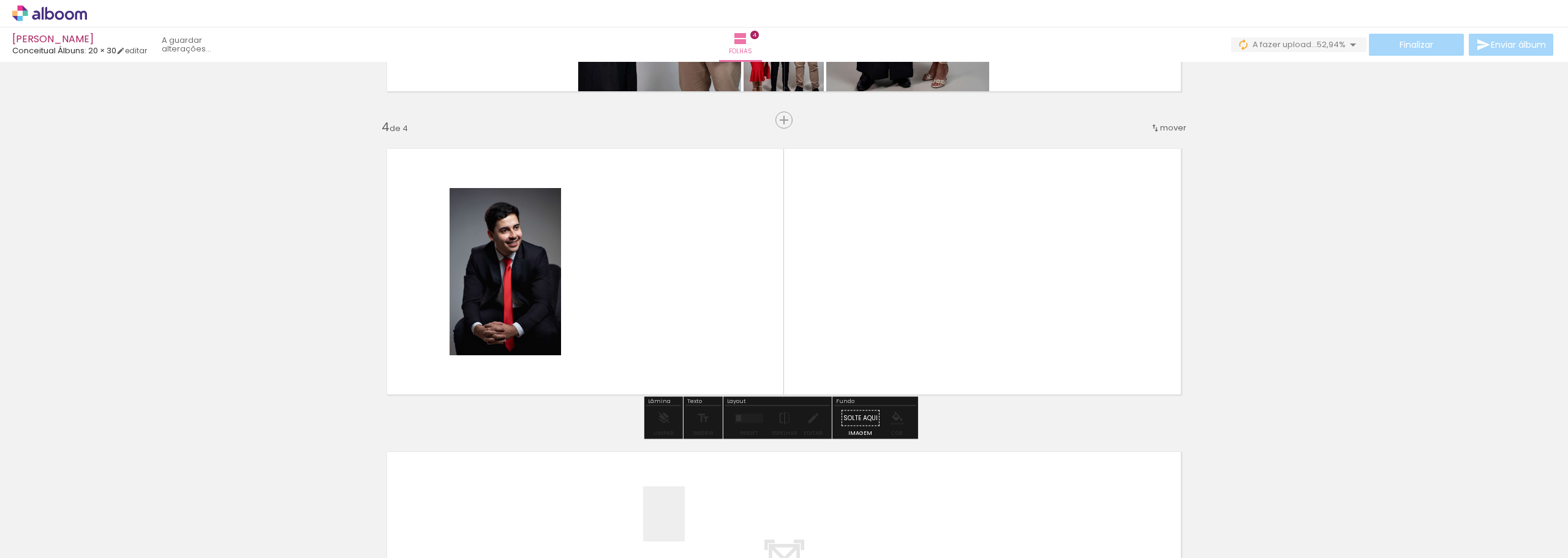
drag, startPoint x: 680, startPoint y: 523, endPoint x: 683, endPoint y: 301, distance: 222.0
click at [683, 301] on quentale-workspace at bounding box center [784, 279] width 1568 height 558
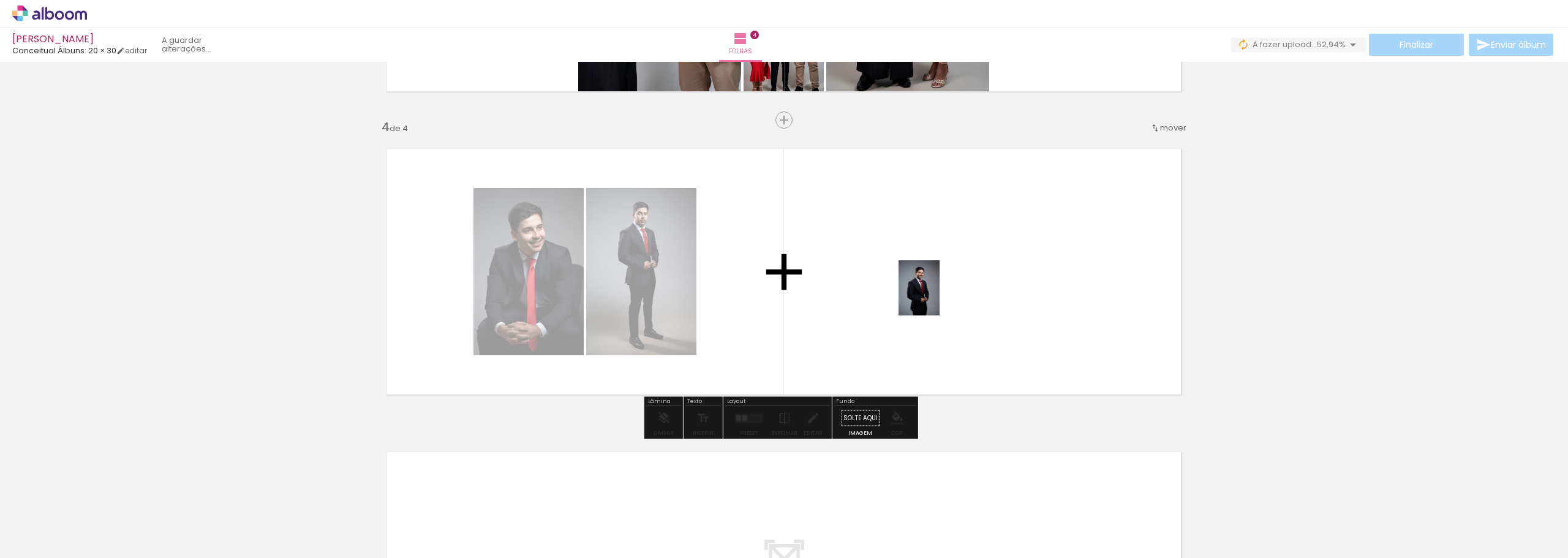
drag, startPoint x: 766, startPoint y: 508, endPoint x: 935, endPoint y: 297, distance: 270.3
click at [935, 297] on quentale-workspace at bounding box center [784, 279] width 1568 height 558
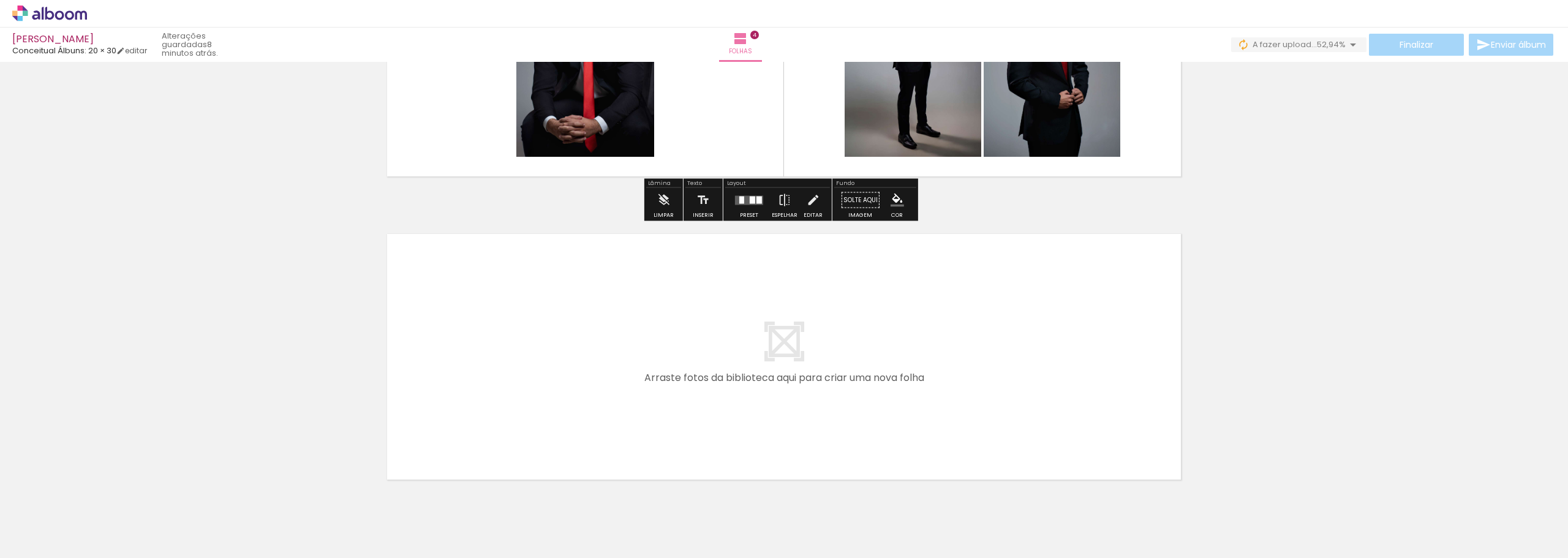
scroll to position [1117, 0]
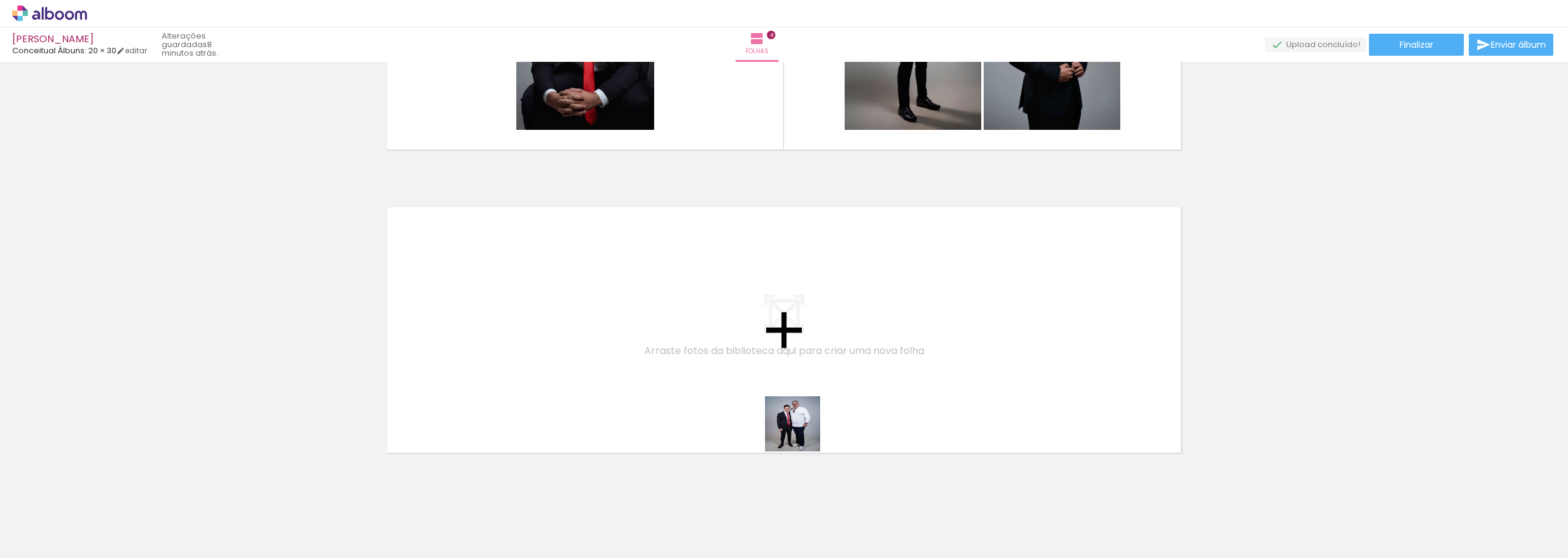
drag, startPoint x: 944, startPoint y: 530, endPoint x: 625, endPoint y: 356, distance: 363.4
click at [625, 356] on quentale-workspace at bounding box center [784, 279] width 1568 height 558
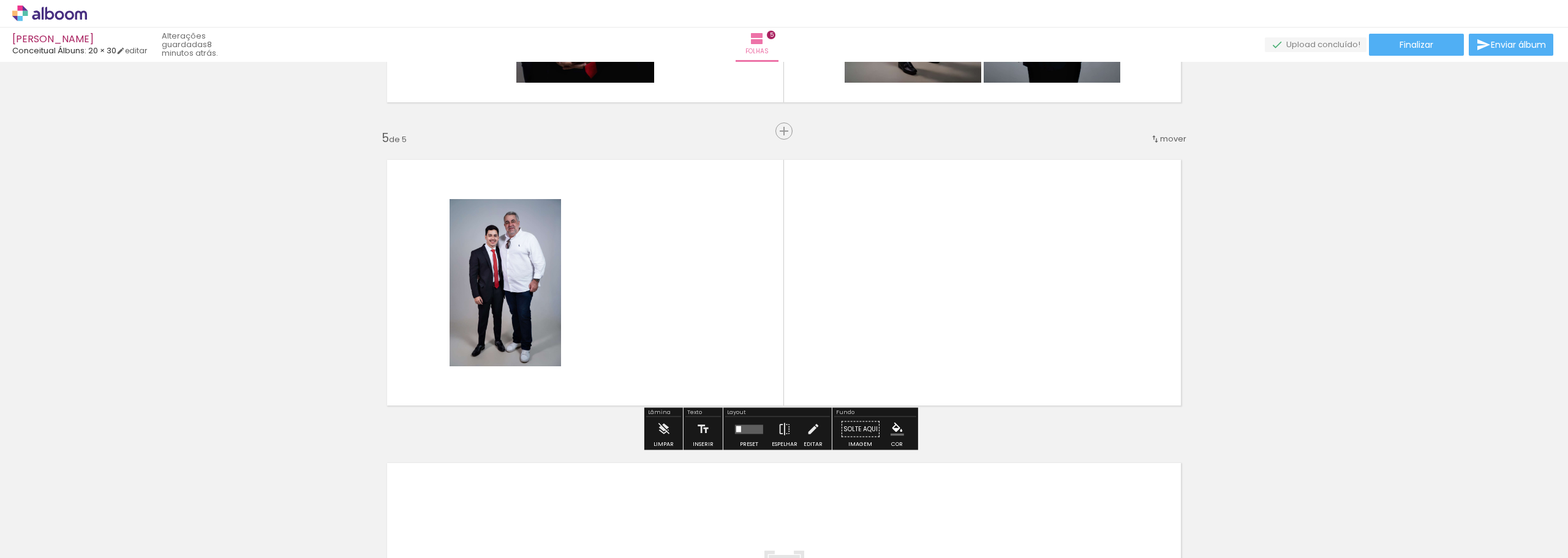
scroll to position [1175, 0]
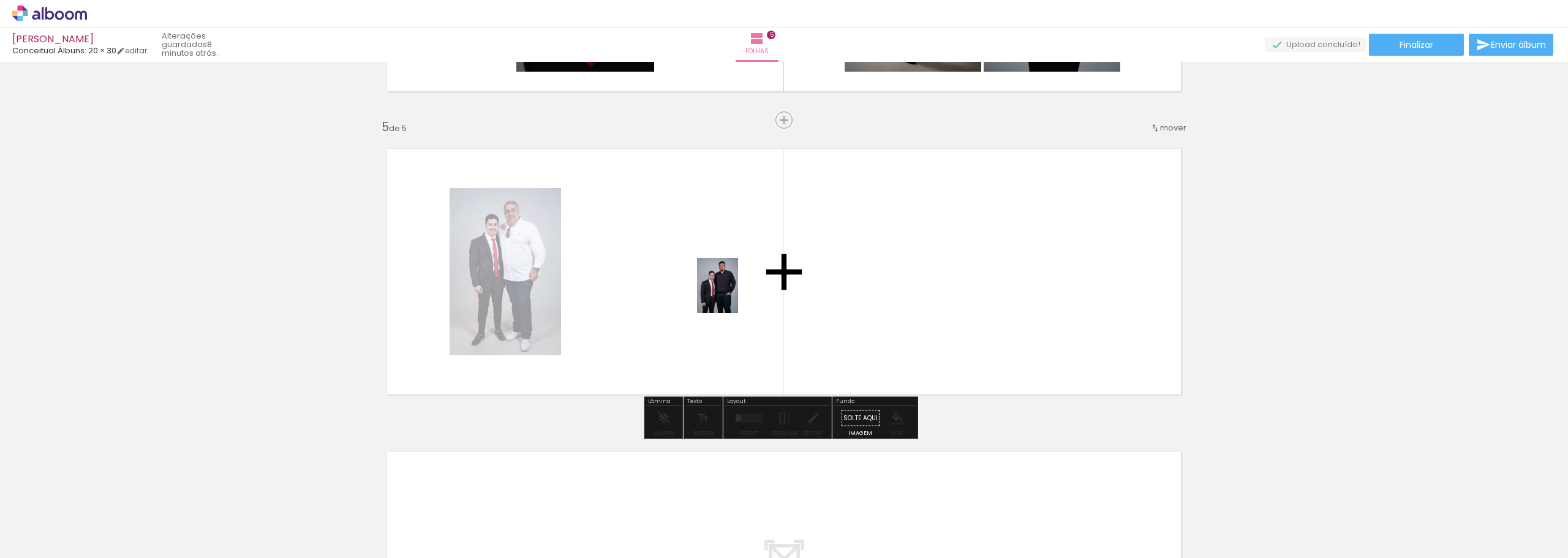
drag, startPoint x: 1016, startPoint y: 532, endPoint x: 733, endPoint y: 294, distance: 369.8
click at [733, 294] on quentale-workspace at bounding box center [784, 279] width 1568 height 558
